Goal: Transaction & Acquisition: Purchase product/service

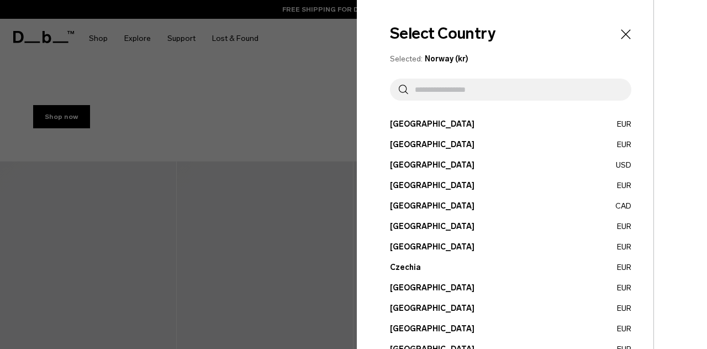
click at [305, 127] on div at bounding box center [353, 174] width 707 height 349
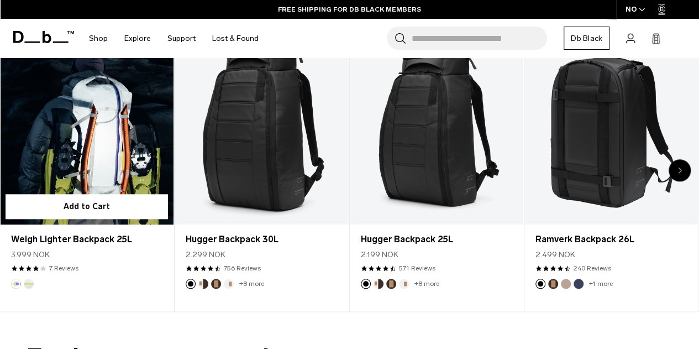
scroll to position [401, 0]
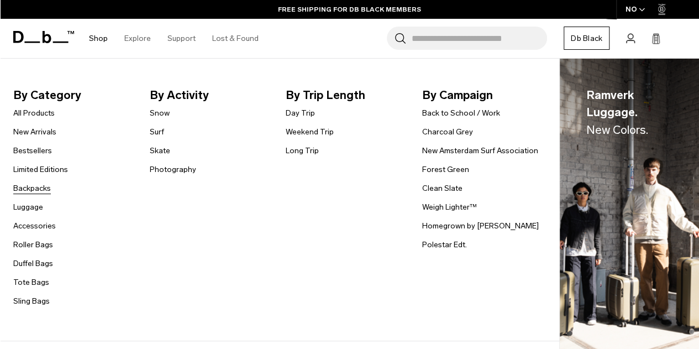
click at [39, 187] on link "Backpacks" at bounding box center [32, 188] width 38 height 12
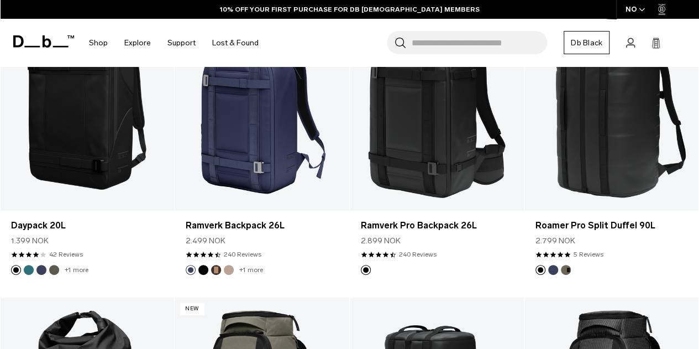
scroll to position [1093, 0]
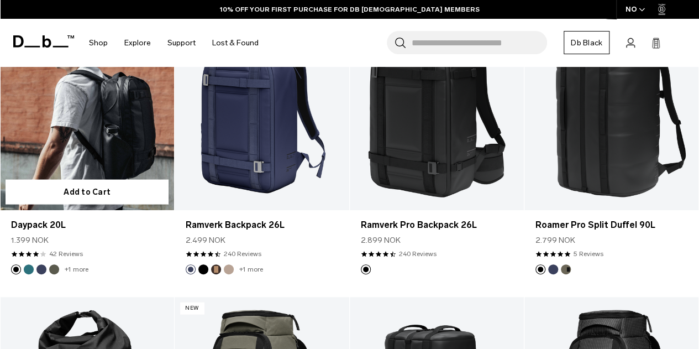
click at [102, 122] on link "Daypack 20L" at bounding box center [87, 113] width 174 height 193
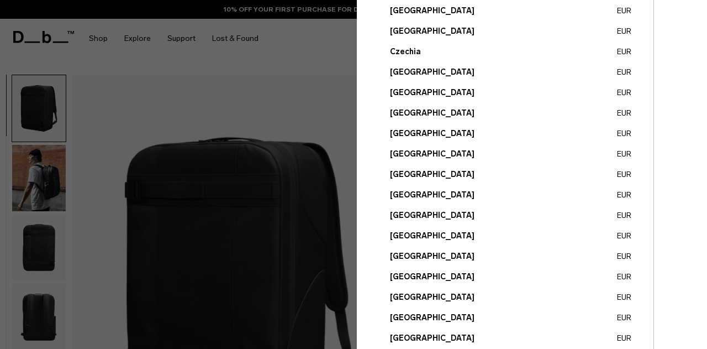
scroll to position [302, 0]
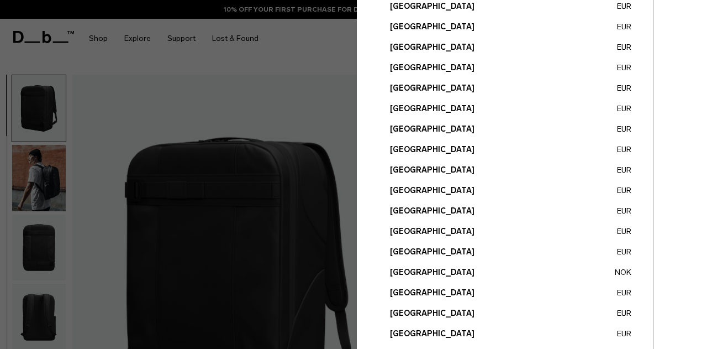
click at [402, 311] on button "Portugal EUR" at bounding box center [510, 313] width 241 height 12
